Goal: Information Seeking & Learning: Find specific fact

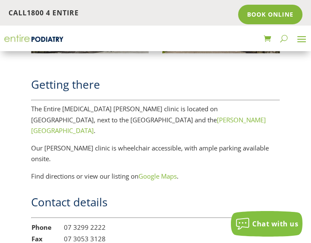
scroll to position [545, 0]
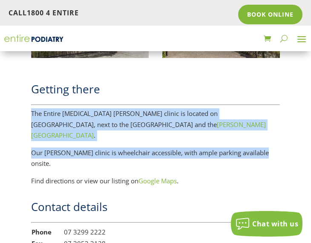
drag, startPoint x: 32, startPoint y: 101, endPoint x: 271, endPoint y: 133, distance: 241.8
click at [272, 133] on div "Getting there The Entire Podiatry Logan clinic is located on Wembley Road, next…" at bounding box center [155, 133] width 249 height 105
copy div "The Entire Podiatry Logan clinic is located on Wembley Road, next to the Tenpin…"
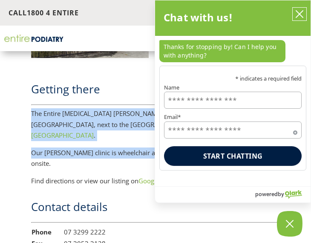
click at [302, 11] on icon "close chatbox" at bounding box center [299, 14] width 7 height 7
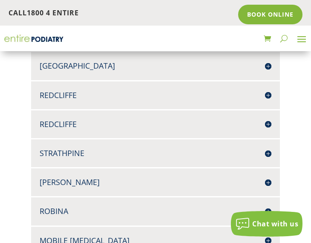
scroll to position [2720, 0]
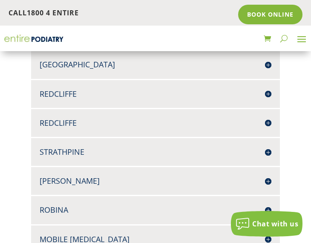
click at [267, 234] on h4 "Mobile [MEDICAL_DATA]" at bounding box center [156, 239] width 232 height 11
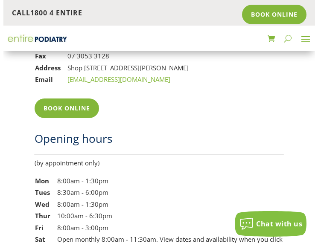
scroll to position [728, 0]
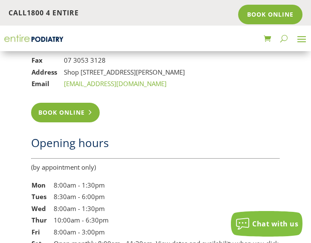
click at [93, 103] on link "Book Online" at bounding box center [65, 113] width 69 height 20
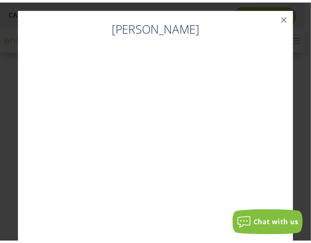
scroll to position [711, 0]
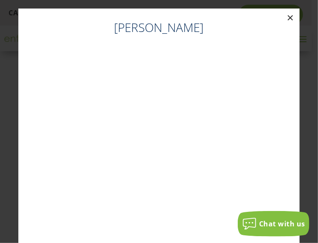
click at [284, 17] on button "×" at bounding box center [290, 18] width 19 height 19
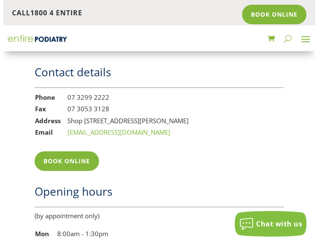
scroll to position [677, 0]
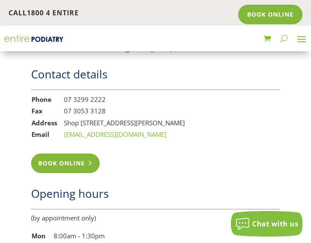
click at [74, 154] on link "Book Online" at bounding box center [65, 164] width 69 height 20
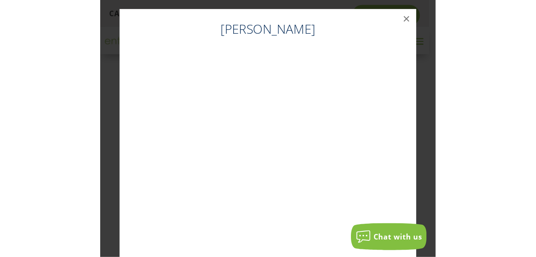
scroll to position [661, 0]
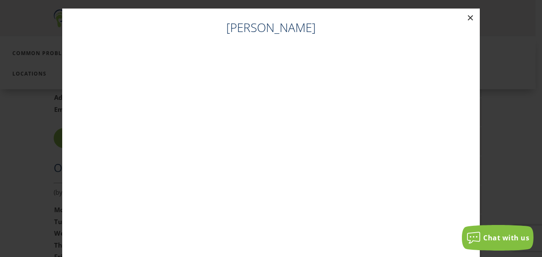
click at [311, 17] on button "×" at bounding box center [470, 18] width 19 height 19
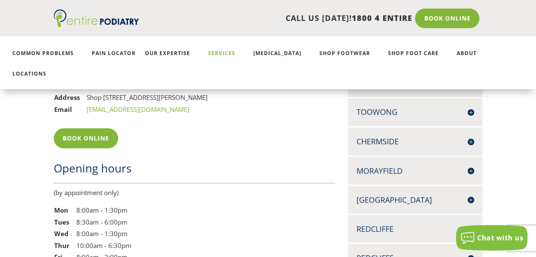
click at [212, 53] on link "Services" at bounding box center [226, 59] width 36 height 18
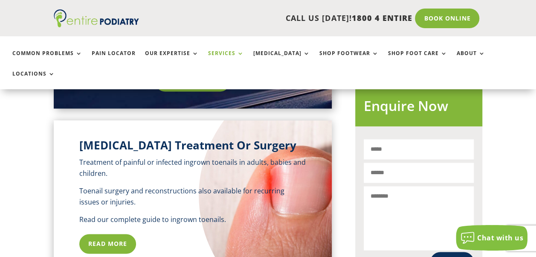
scroll to position [412, 0]
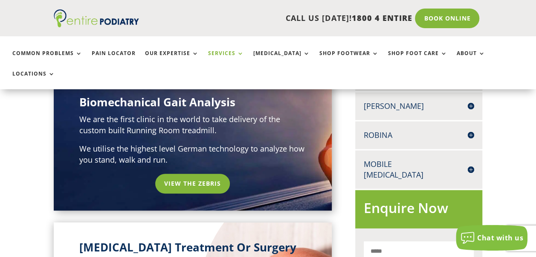
click at [469, 130] on h4 "Robina" at bounding box center [419, 135] width 110 height 11
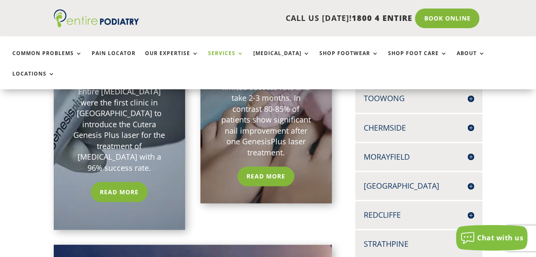
scroll to position [313, 0]
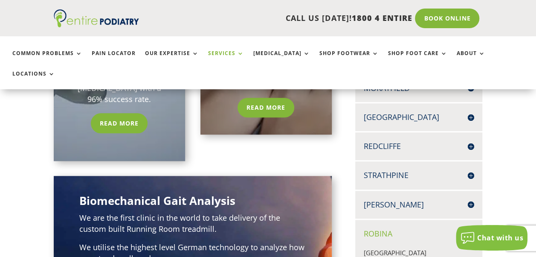
click at [466, 191] on div "[PERSON_NAME] SHOP [STREET_ADDRESS][PERSON_NAME] 07 3299 2222 07 3053 3128 Book…" at bounding box center [418, 205] width 127 height 28
click at [469, 199] on h4 "[PERSON_NAME]" at bounding box center [419, 204] width 110 height 11
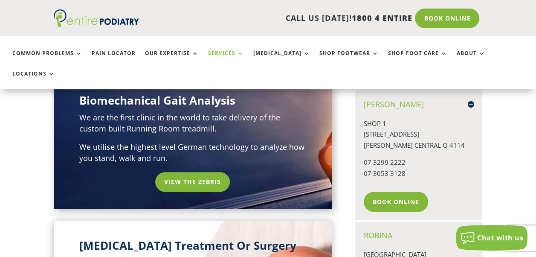
scroll to position [450, 0]
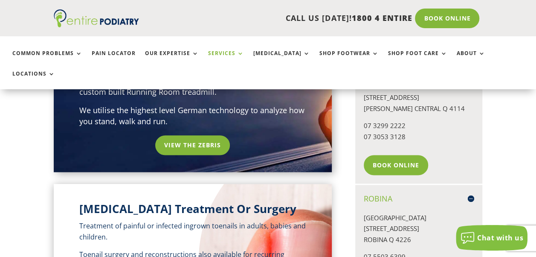
click at [472, 193] on h4 "Robina" at bounding box center [419, 198] width 110 height 11
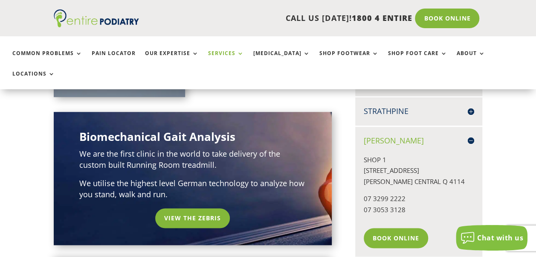
scroll to position [446, 0]
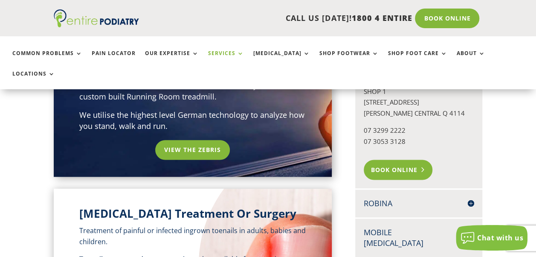
click at [394, 159] on link "Book Online" at bounding box center [398, 169] width 69 height 20
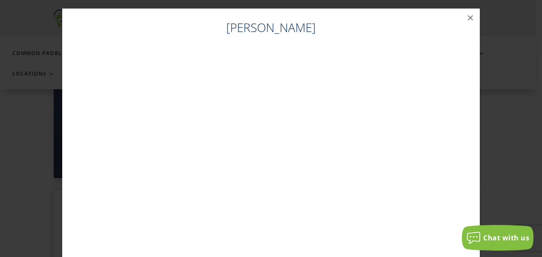
scroll to position [422, 0]
click at [471, 14] on button "×" at bounding box center [470, 18] width 19 height 19
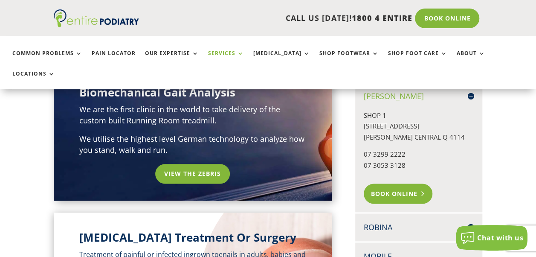
click at [395, 183] on link "Book Online" at bounding box center [398, 193] width 69 height 20
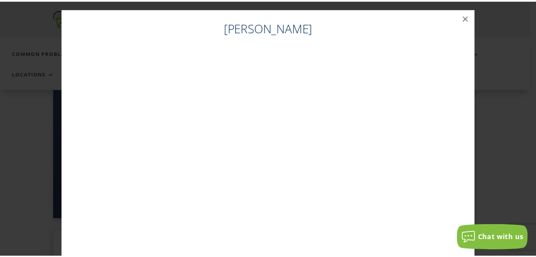
scroll to position [398, 0]
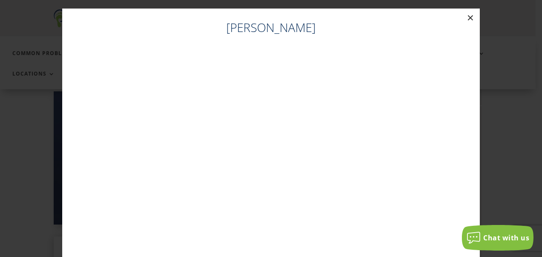
click at [467, 17] on button "×" at bounding box center [470, 18] width 19 height 19
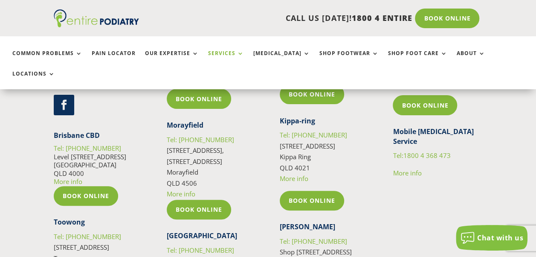
scroll to position [1698, 0]
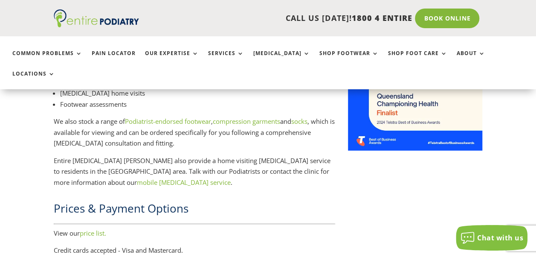
scroll to position [1231, 0]
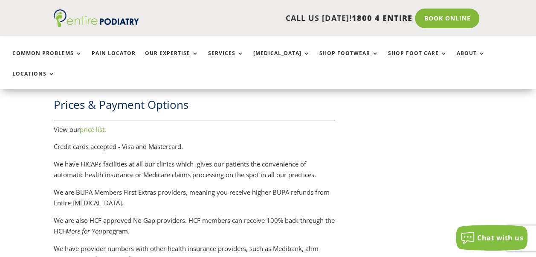
click at [95, 126] on link "price list." at bounding box center [93, 129] width 26 height 9
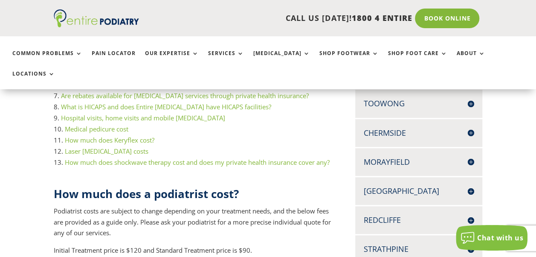
scroll to position [138, 0]
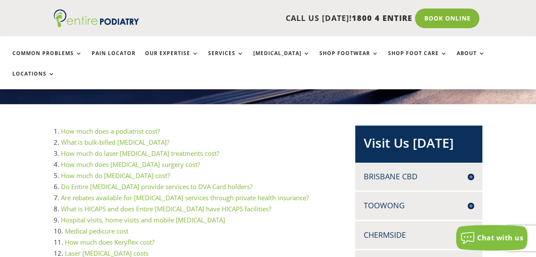
click at [128, 127] on link "How much does a podiatrist cost?" at bounding box center [110, 131] width 99 height 9
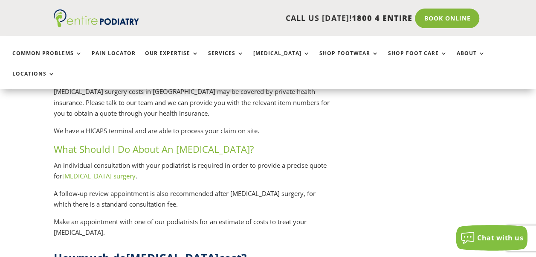
scroll to position [2095, 0]
